Goal: Check status

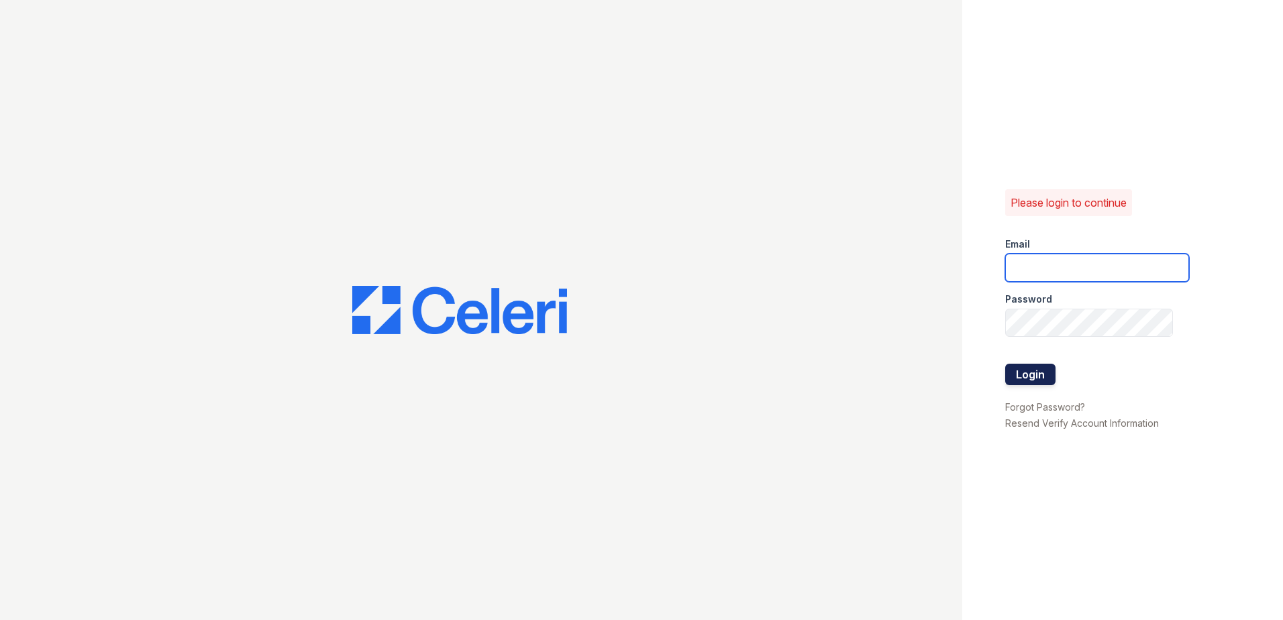
type input "thesocialwest@trinity-pm.com"
drag, startPoint x: 1044, startPoint y: 376, endPoint x: 1057, endPoint y: 367, distance: 15.4
click at [1042, 376] on button "Login" at bounding box center [1030, 374] width 50 height 21
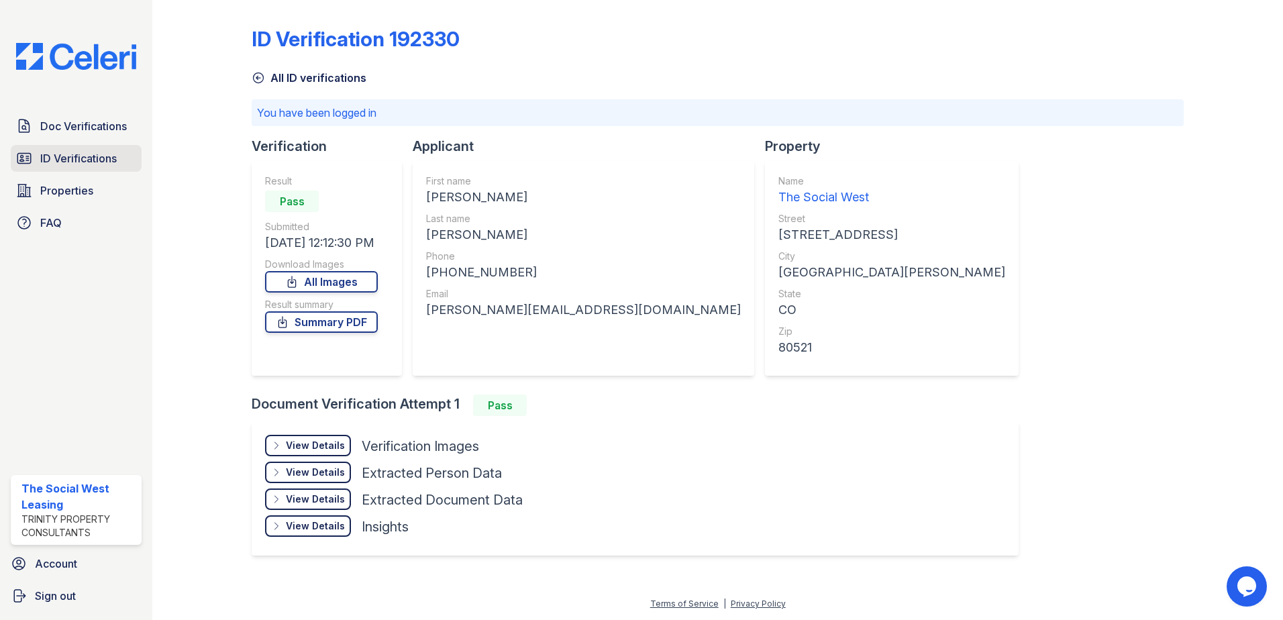
click at [103, 164] on span "ID Verifications" at bounding box center [78, 158] width 76 height 16
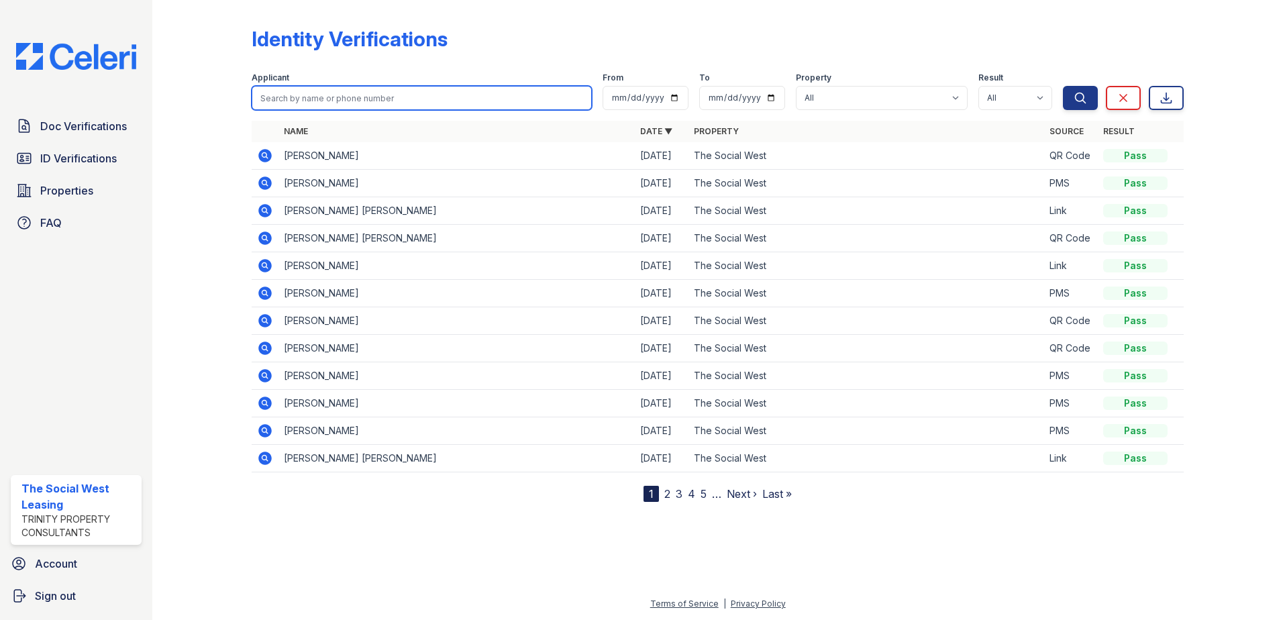
click at [309, 107] on input "search" at bounding box center [422, 98] width 340 height 24
click at [586, 38] on div "Identity Verifications" at bounding box center [718, 44] width 932 height 35
click at [265, 154] on icon at bounding box center [263, 154] width 3 height 3
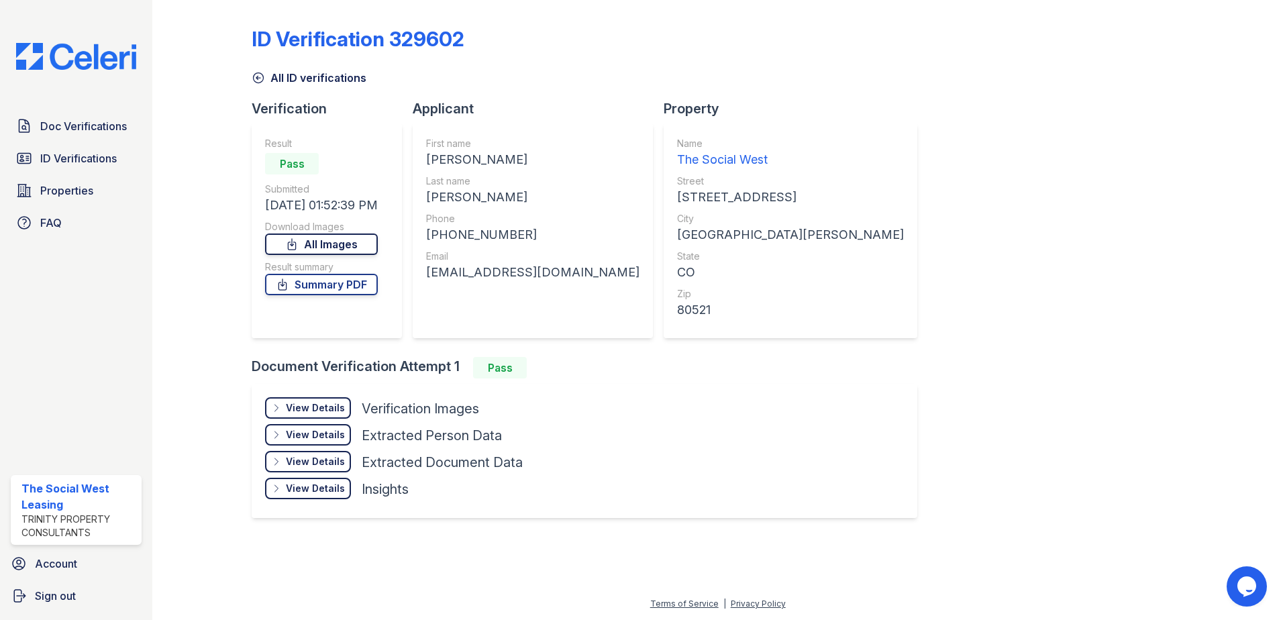
click at [335, 246] on link "All Images" at bounding box center [321, 243] width 113 height 21
click at [358, 285] on link "Summary PDF" at bounding box center [321, 284] width 113 height 21
